Goal: Information Seeking & Learning: Learn about a topic

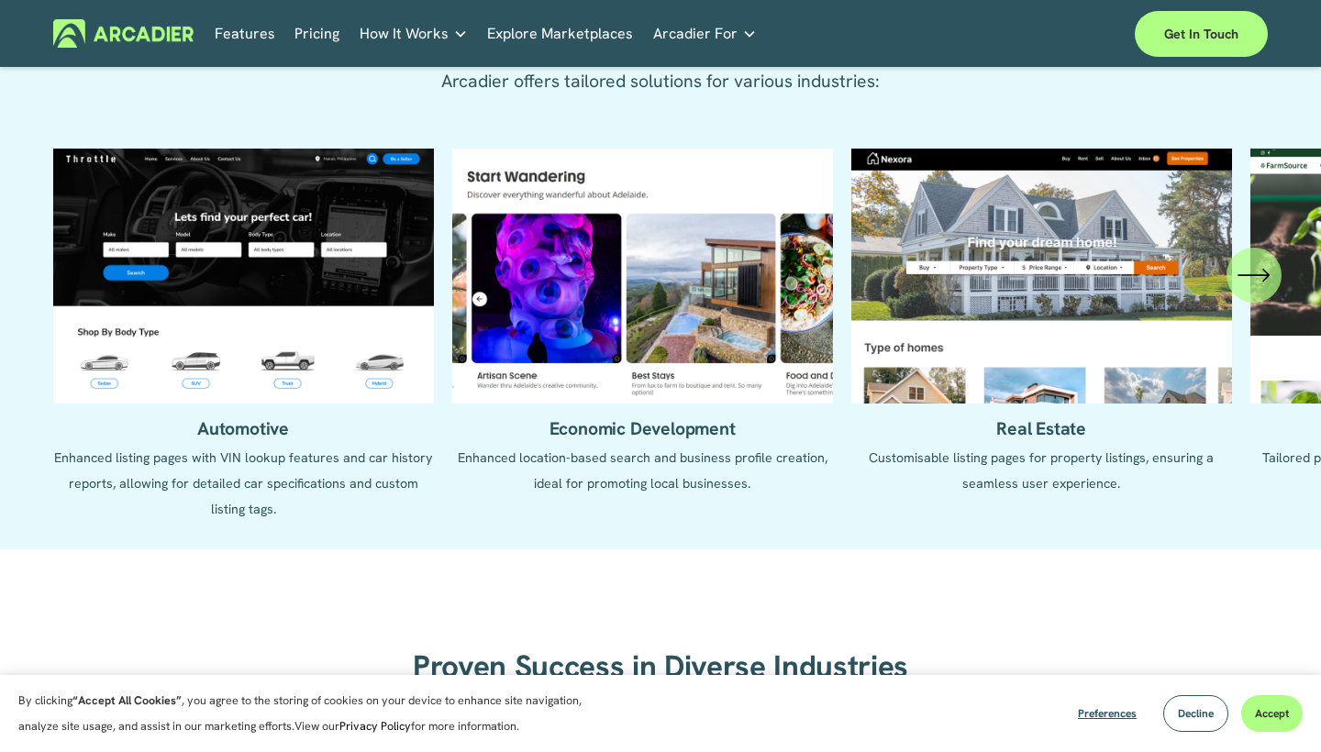
scroll to position [1720, 0]
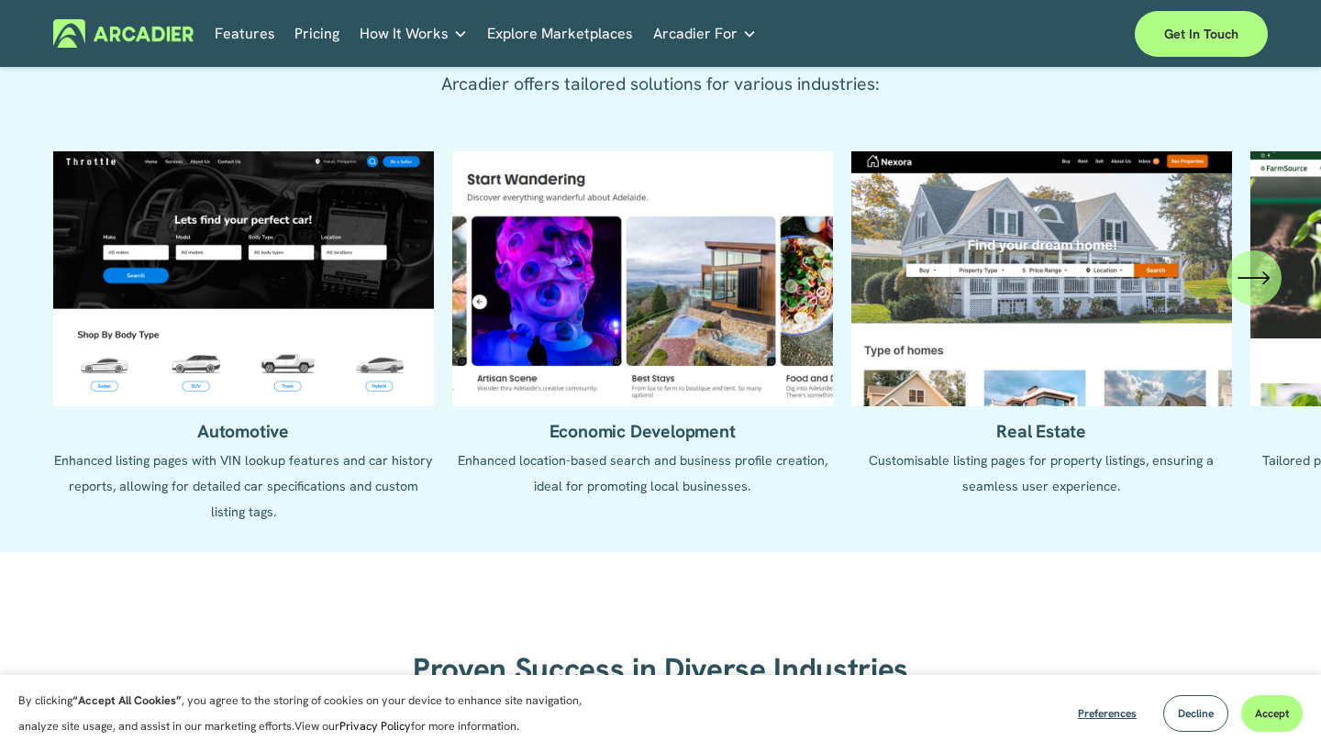
click at [1251, 285] on icon "\a \a \a Next\a \a" at bounding box center [1253, 277] width 33 height 33
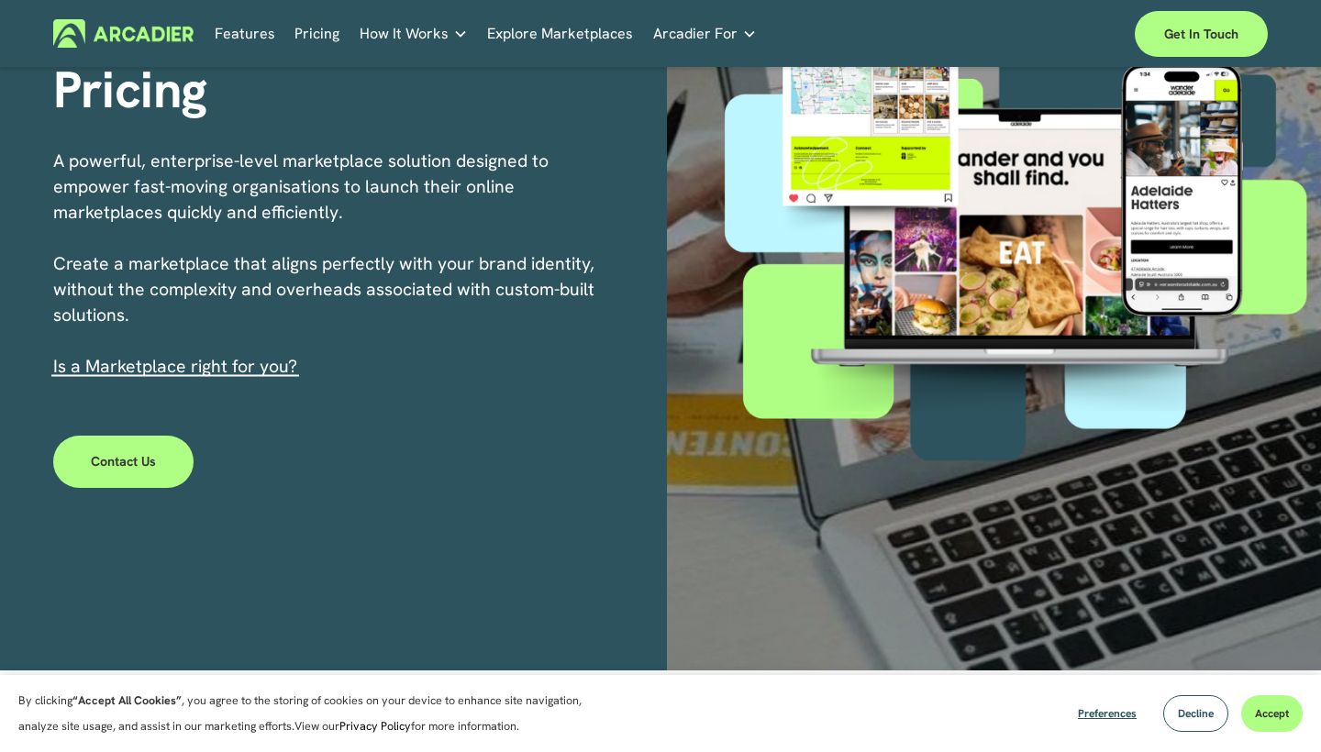
scroll to position [227, 0]
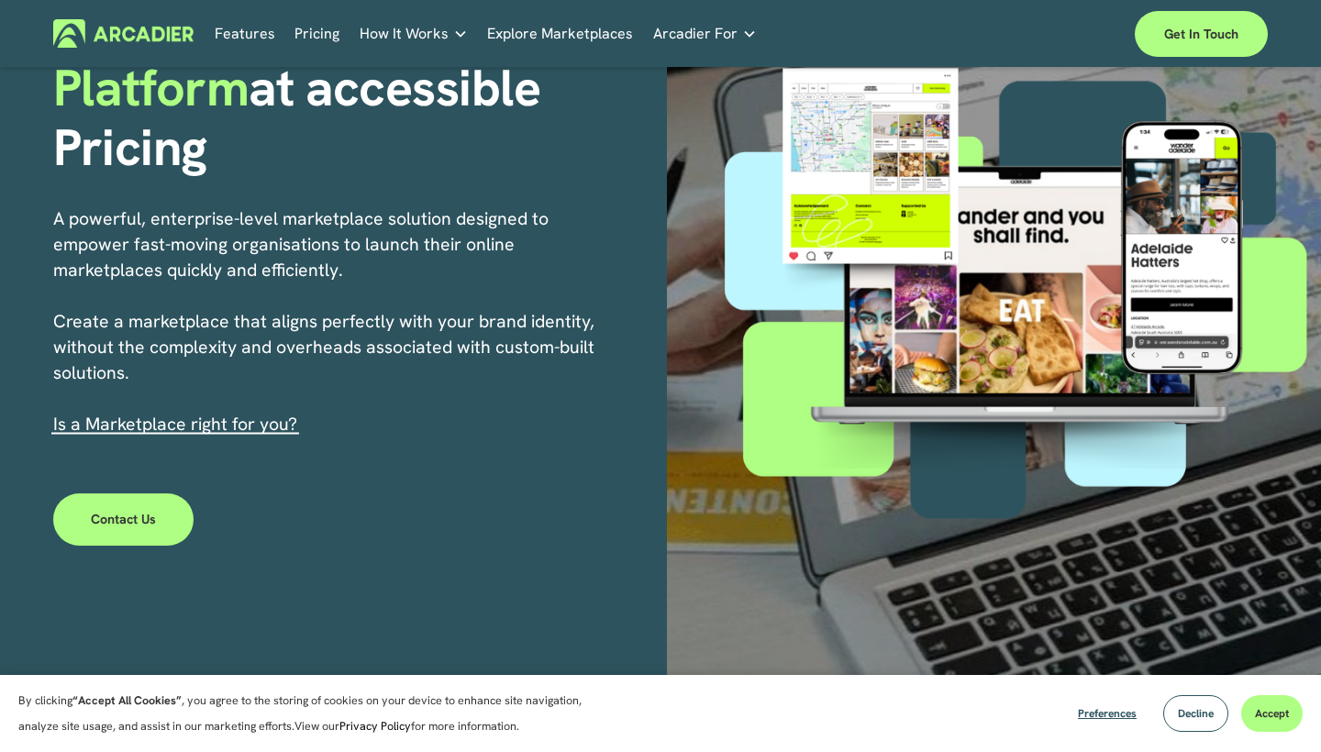
click at [598, 35] on link "Explore Marketplaces" at bounding box center [560, 33] width 146 height 28
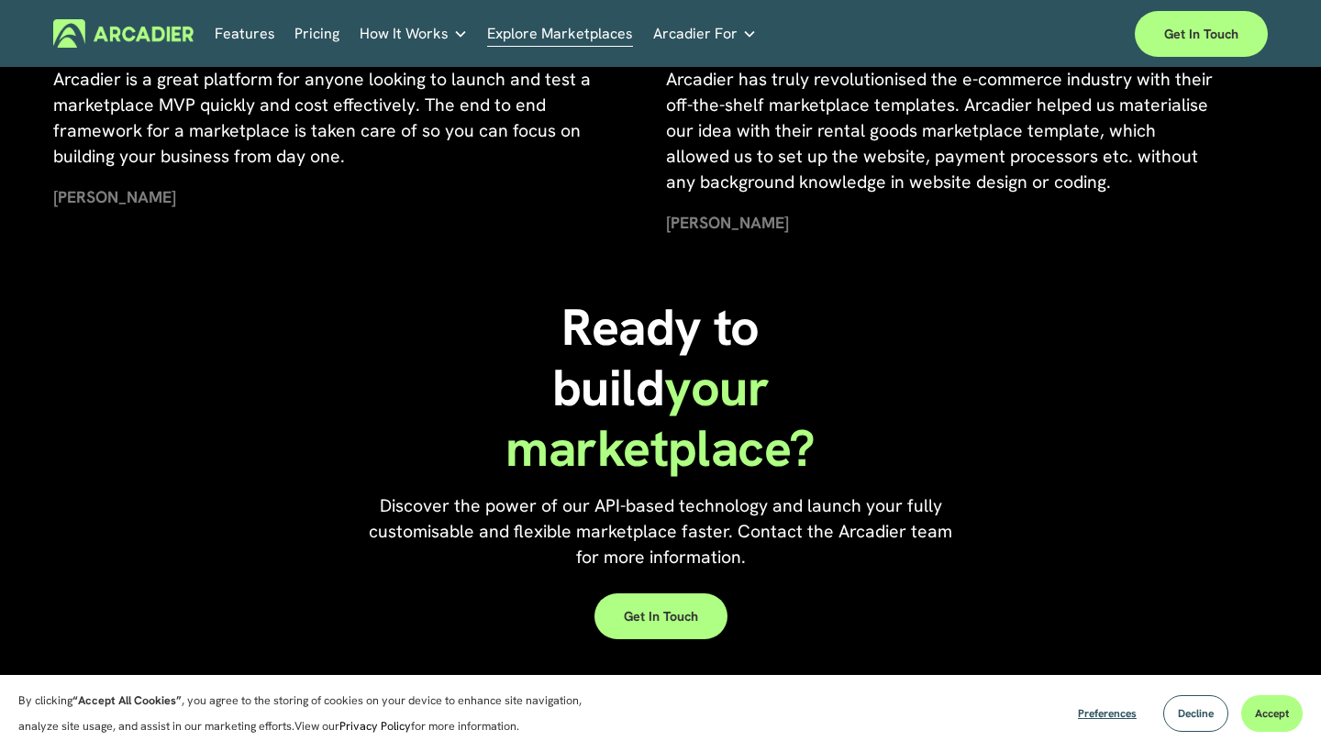
scroll to position [3794, 0]
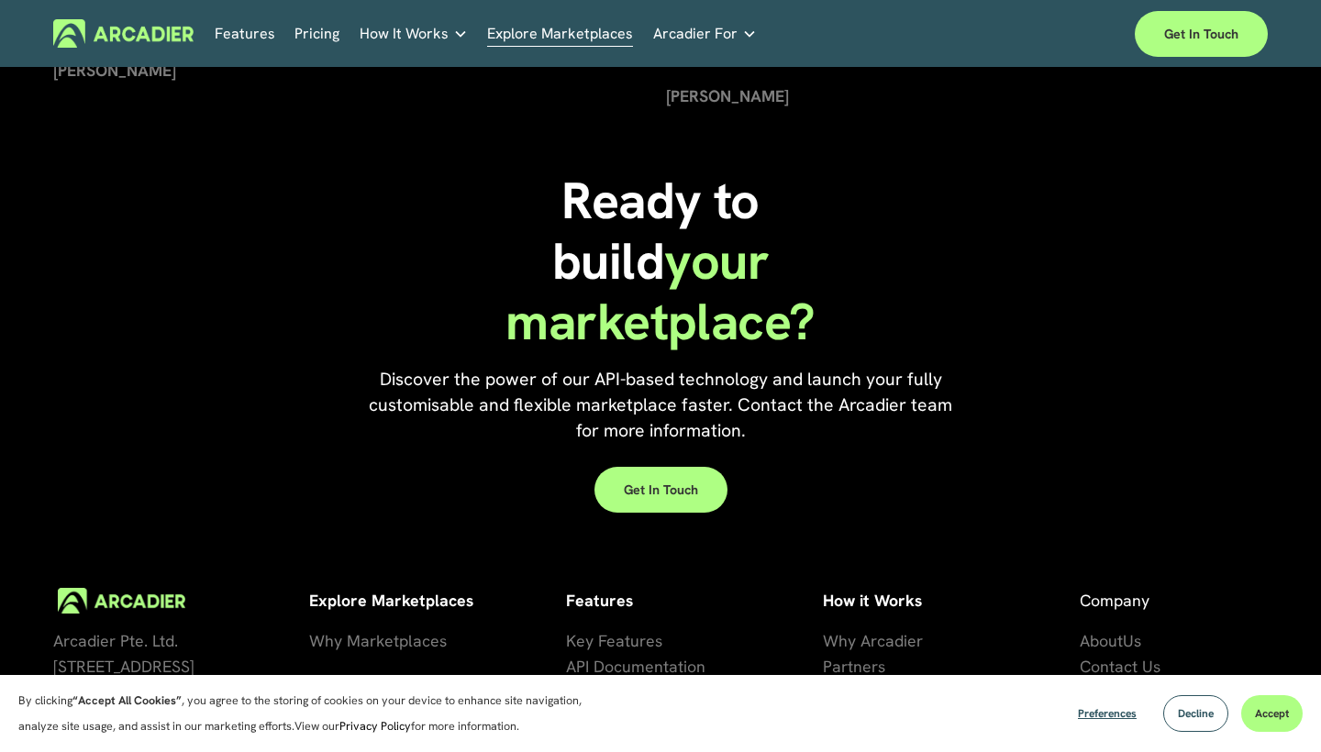
click at [318, 34] on link "Pricing" at bounding box center [316, 33] width 45 height 28
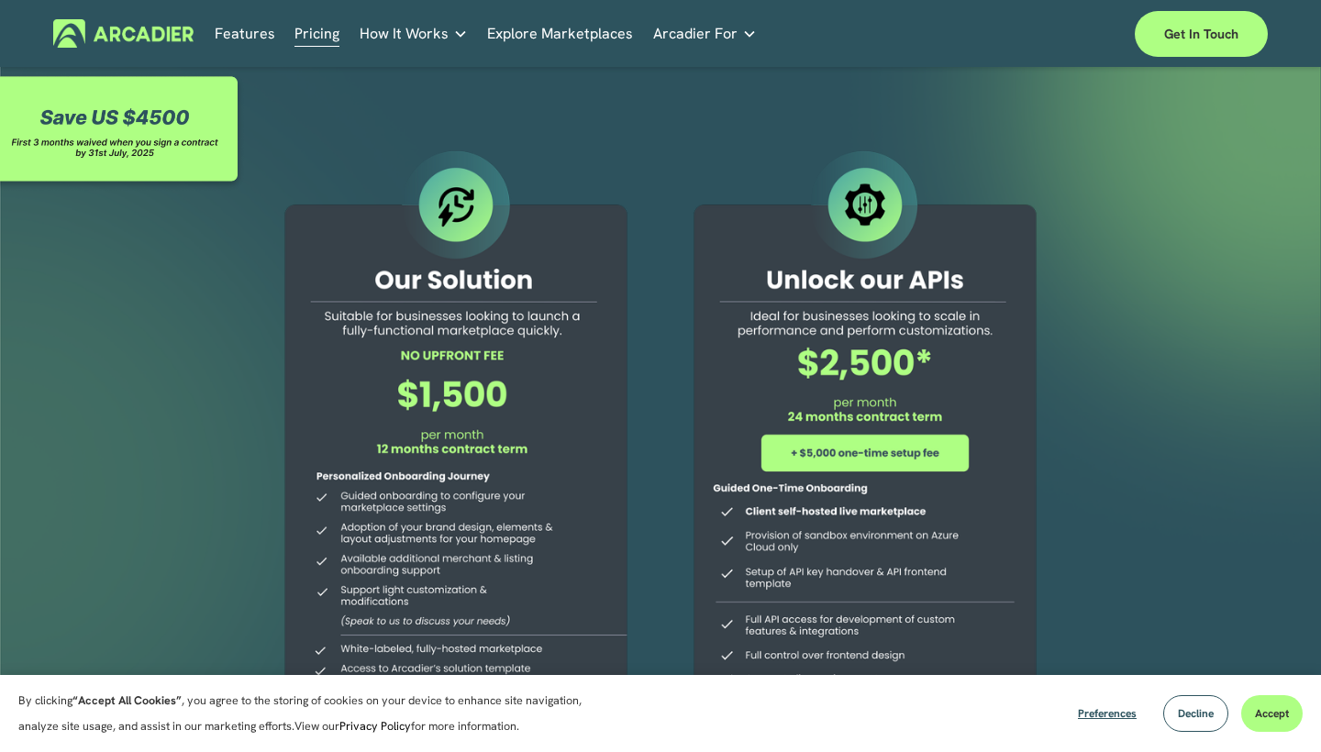
click at [251, 34] on link "Features" at bounding box center [245, 33] width 61 height 28
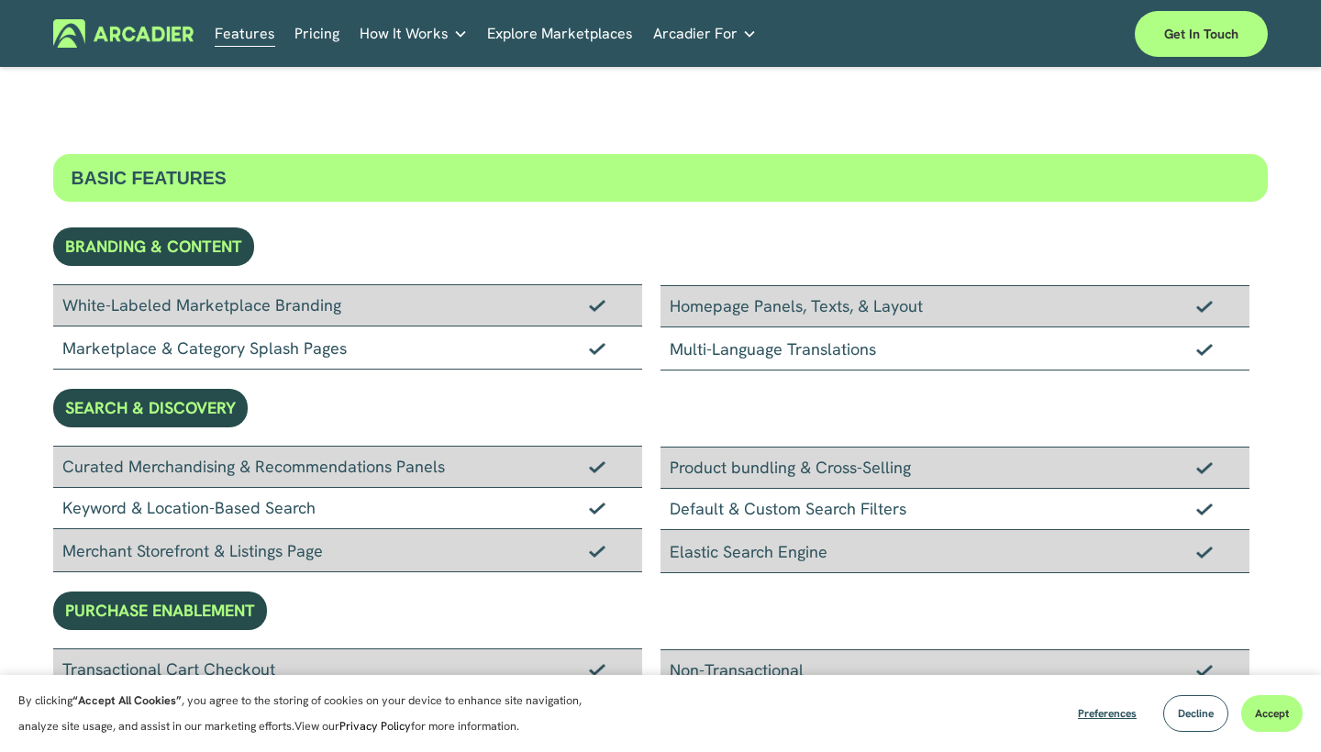
click at [312, 26] on link "Pricing" at bounding box center [316, 33] width 45 height 28
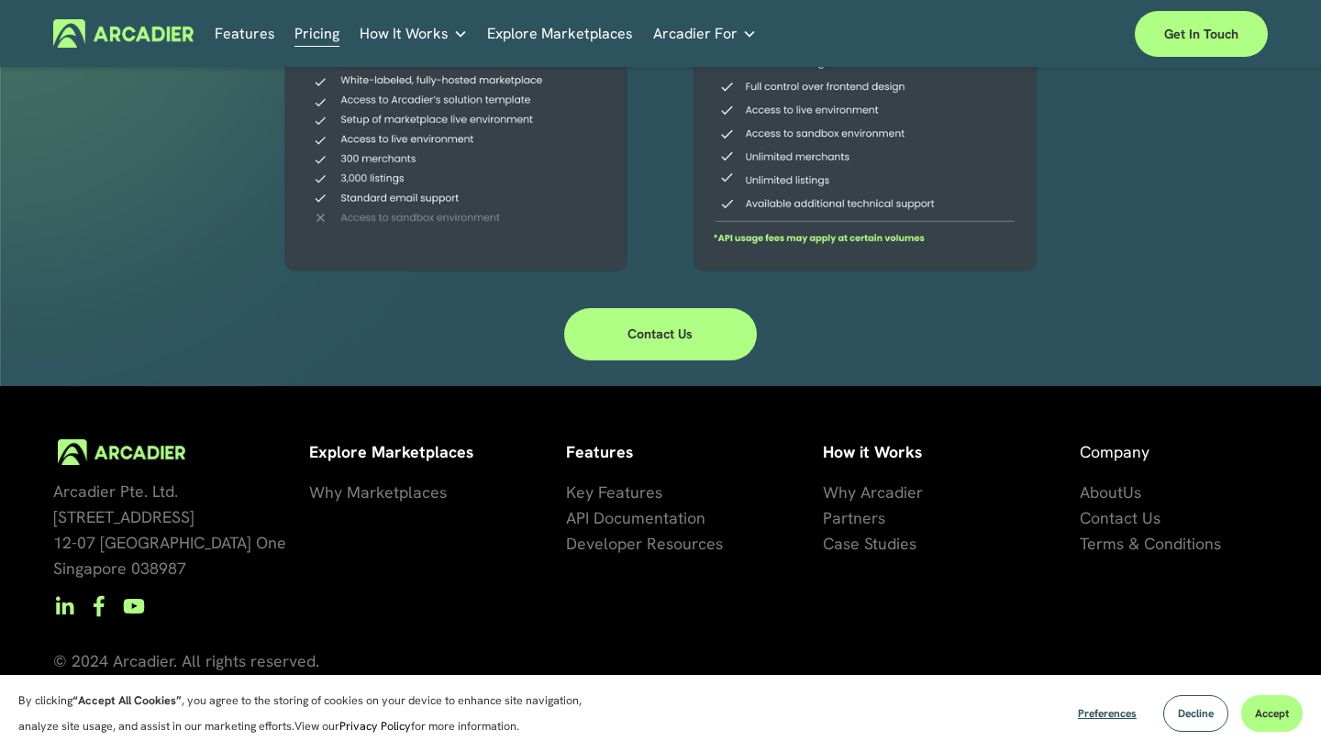
scroll to position [569, 0]
click at [406, 450] on strong "Explore Marketplaces" at bounding box center [391, 451] width 164 height 21
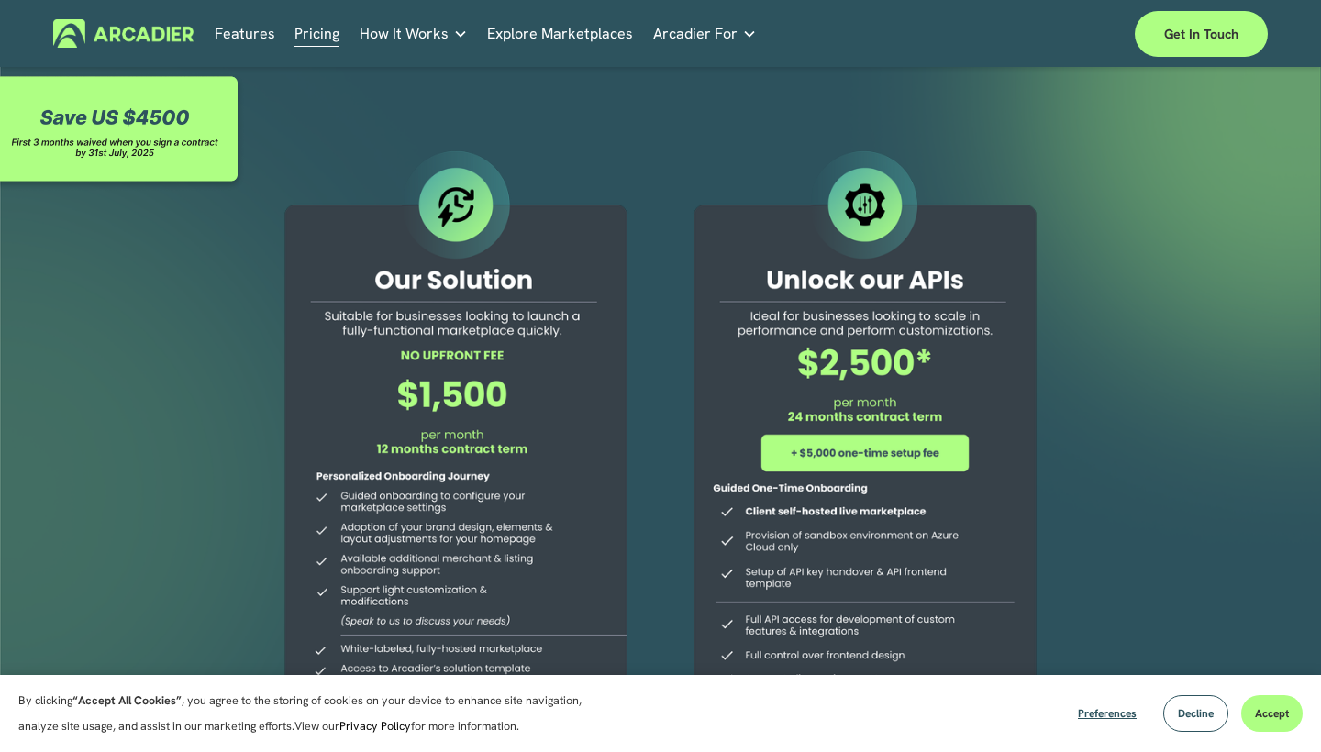
scroll to position [0, 0]
click at [0, 0] on link "Retail Marketplaces Whatever you are offering to your customer, we bring it all…" at bounding box center [0, 0] width 0 height 0
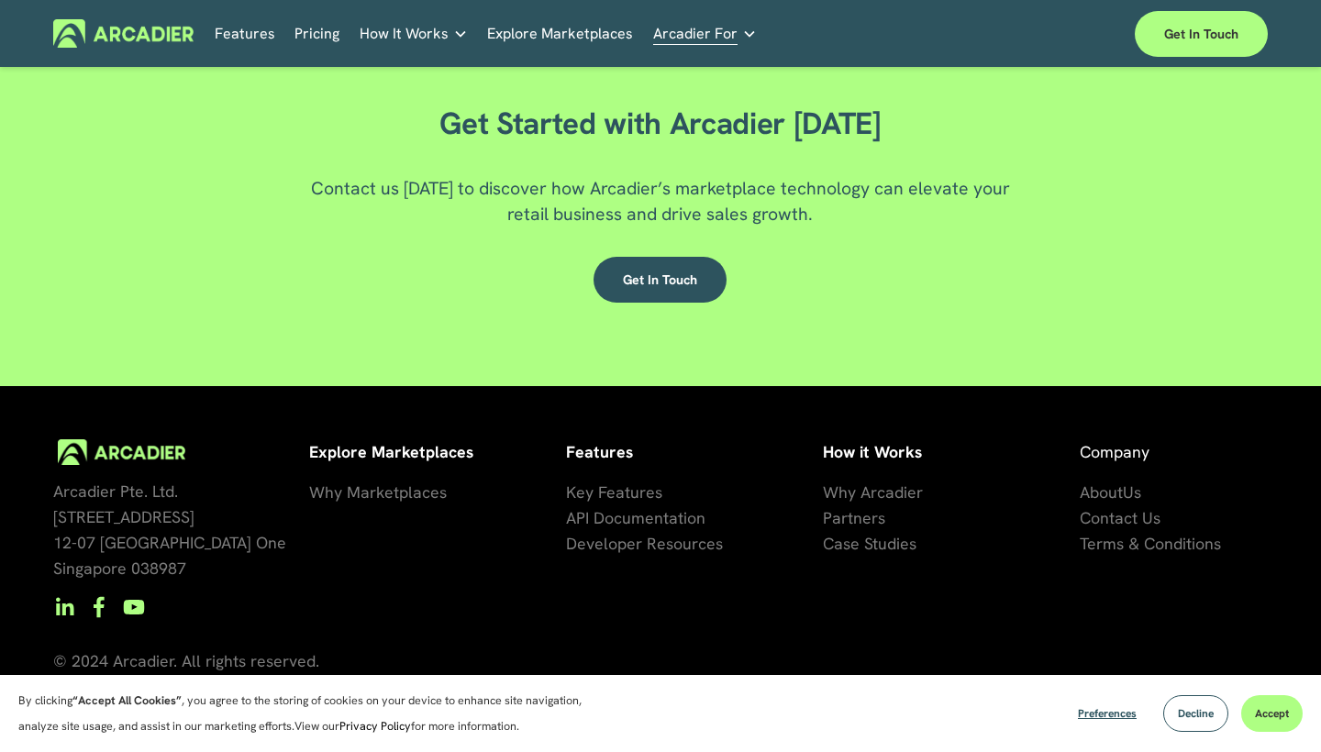
scroll to position [2996, 0]
